Goal: Information Seeking & Learning: Find specific page/section

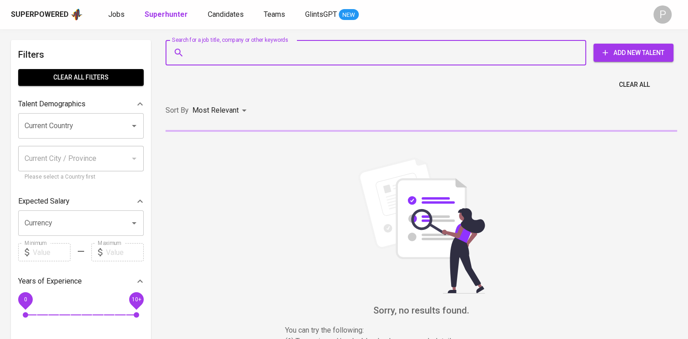
click at [293, 55] on input "Search for a job title, company or other keywords" at bounding box center [378, 52] width 380 height 17
paste input "[PERSON_NAME]"
type input ""[PERSON_NAME]""
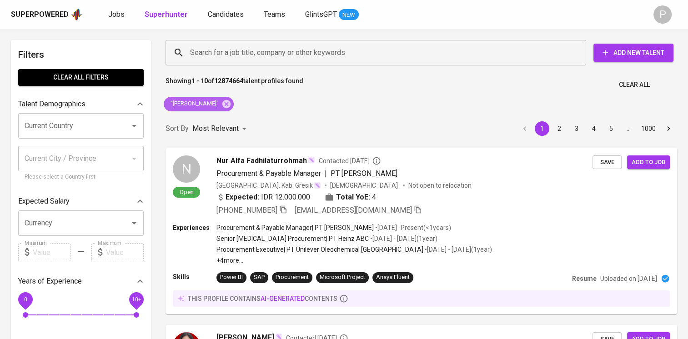
click at [203, 100] on span ""[PERSON_NAME]"" at bounding box center [194, 104] width 60 height 9
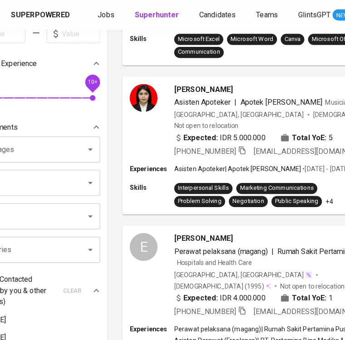
scroll to position [230, 45]
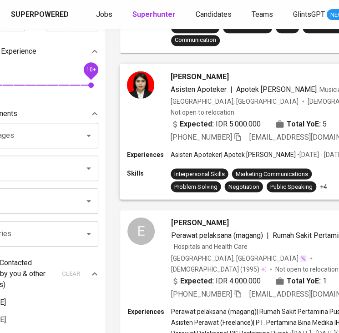
click at [282, 91] on span "Apotek [PERSON_NAME]" at bounding box center [276, 89] width 81 height 9
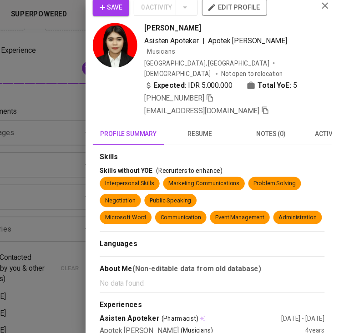
scroll to position [0, 0]
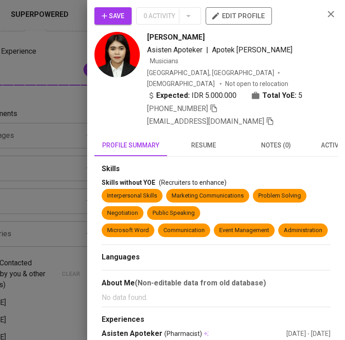
drag, startPoint x: 324, startPoint y: 13, endPoint x: 257, endPoint y: 90, distance: 102.2
click at [328, 13] on icon "button" at bounding box center [331, 14] width 6 height 6
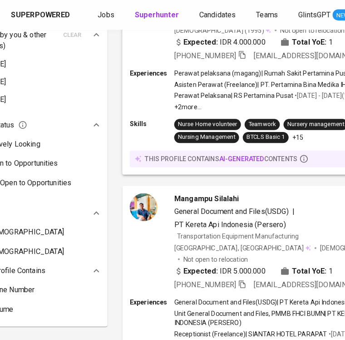
scroll to position [0, 45]
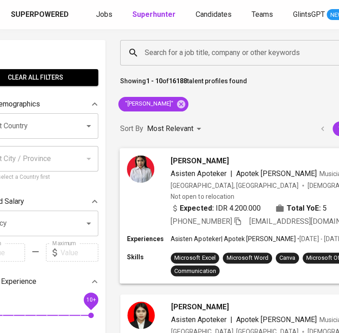
click at [287, 170] on span "Apotek Stephanie" at bounding box center [276, 173] width 81 height 9
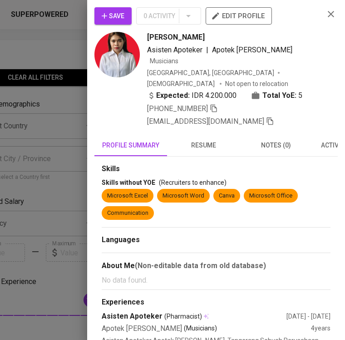
click at [207, 140] on span "resume" at bounding box center [204, 145] width 62 height 11
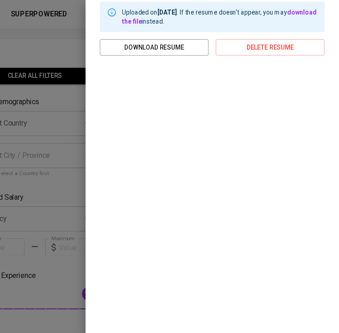
scroll to position [0, 0]
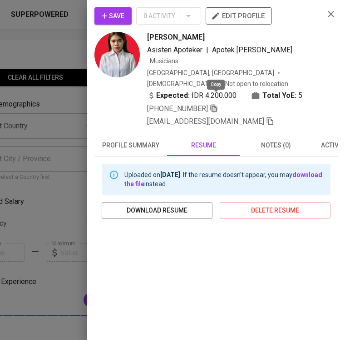
click at [217, 105] on icon "button" at bounding box center [214, 109] width 6 height 8
drag, startPoint x: 321, startPoint y: 14, endPoint x: 211, endPoint y: 92, distance: 135.2
click at [326, 14] on icon "button" at bounding box center [331, 14] width 11 height 11
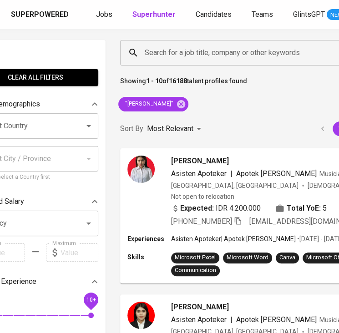
click at [227, 53] on input "Search for a job title, company or other keywords" at bounding box center [254, 52] width 224 height 17
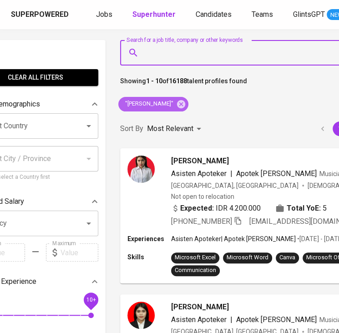
click at [177, 100] on icon at bounding box center [181, 104] width 8 height 8
click at [194, 52] on input "Search for a job title, company or other keywords" at bounding box center [254, 52] width 224 height 17
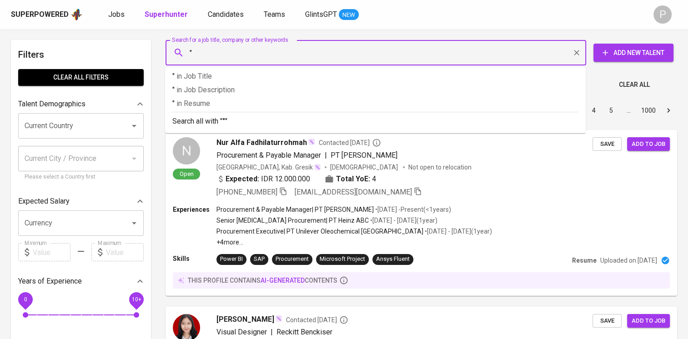
paste input "[DEMOGRAPHIC_DATA][PERSON_NAME]"
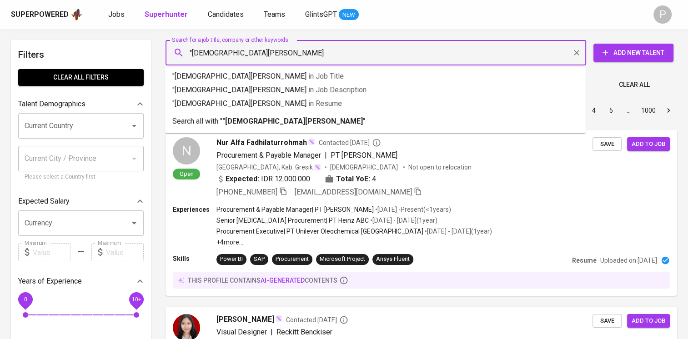
type input ""[DEMOGRAPHIC_DATA][PERSON_NAME]""
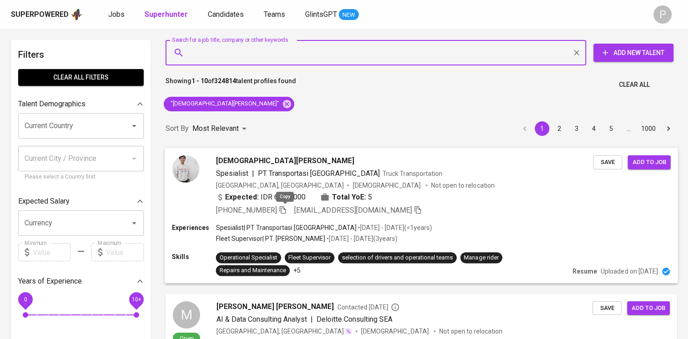
drag, startPoint x: 284, startPoint y: 206, endPoint x: 284, endPoint y: 216, distance: 10.5
click at [284, 206] on icon "button" at bounding box center [283, 210] width 6 height 8
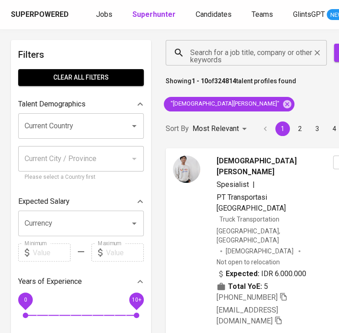
click at [222, 59] on input "Search for a job title, company or other keywords" at bounding box center [248, 52] width 121 height 17
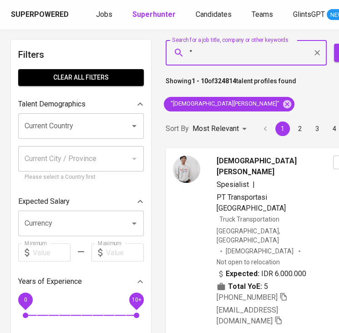
paste input "Afiat Kurnia Syahadat"
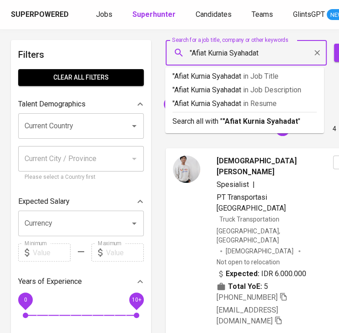
type input ""Afiat Kurnia Syahadat""
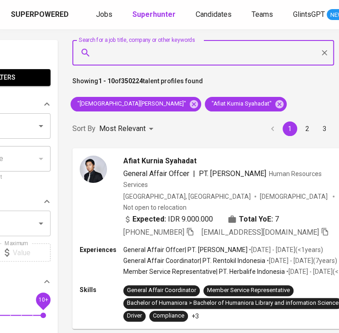
scroll to position [0, 95]
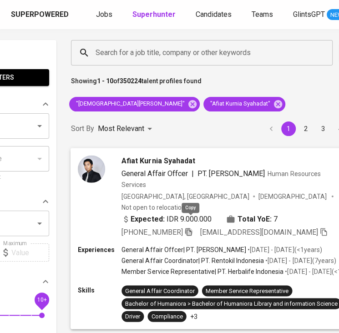
click at [187, 227] on icon "button" at bounding box center [189, 231] width 8 height 8
